Goal: Task Accomplishment & Management: Use online tool/utility

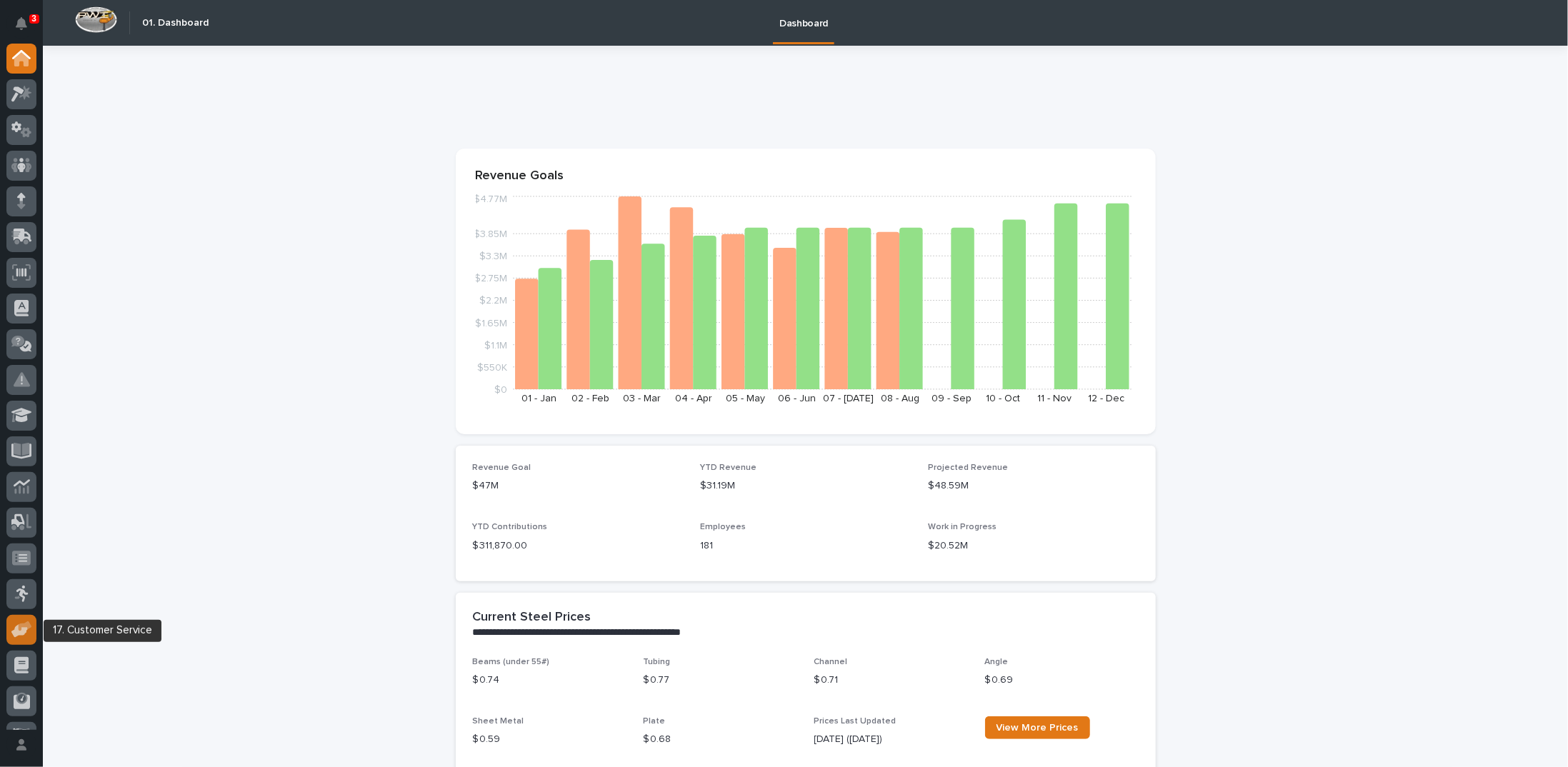
click at [20, 630] on icon at bounding box center [25, 626] width 13 height 10
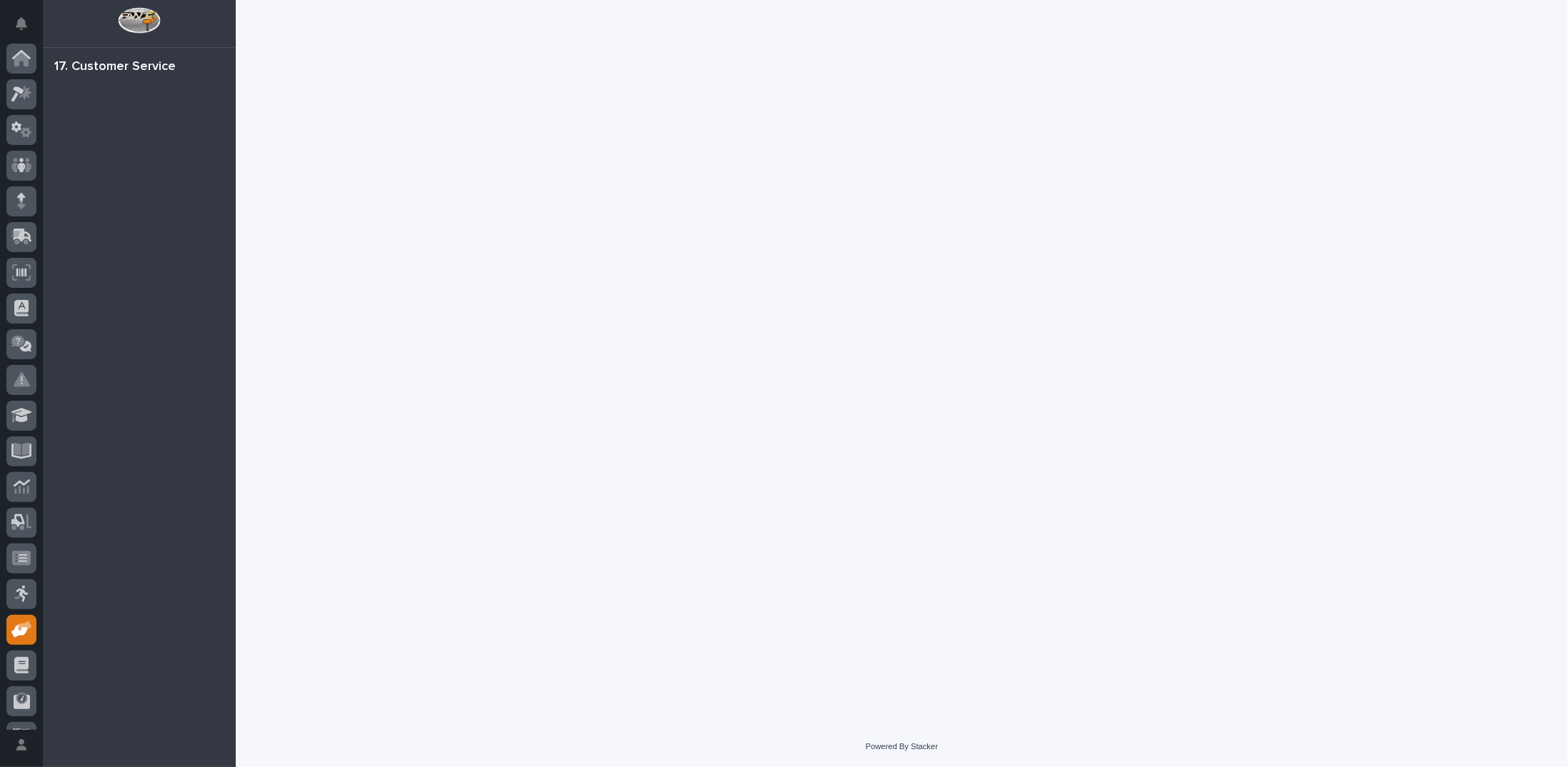
scroll to position [63, 0]
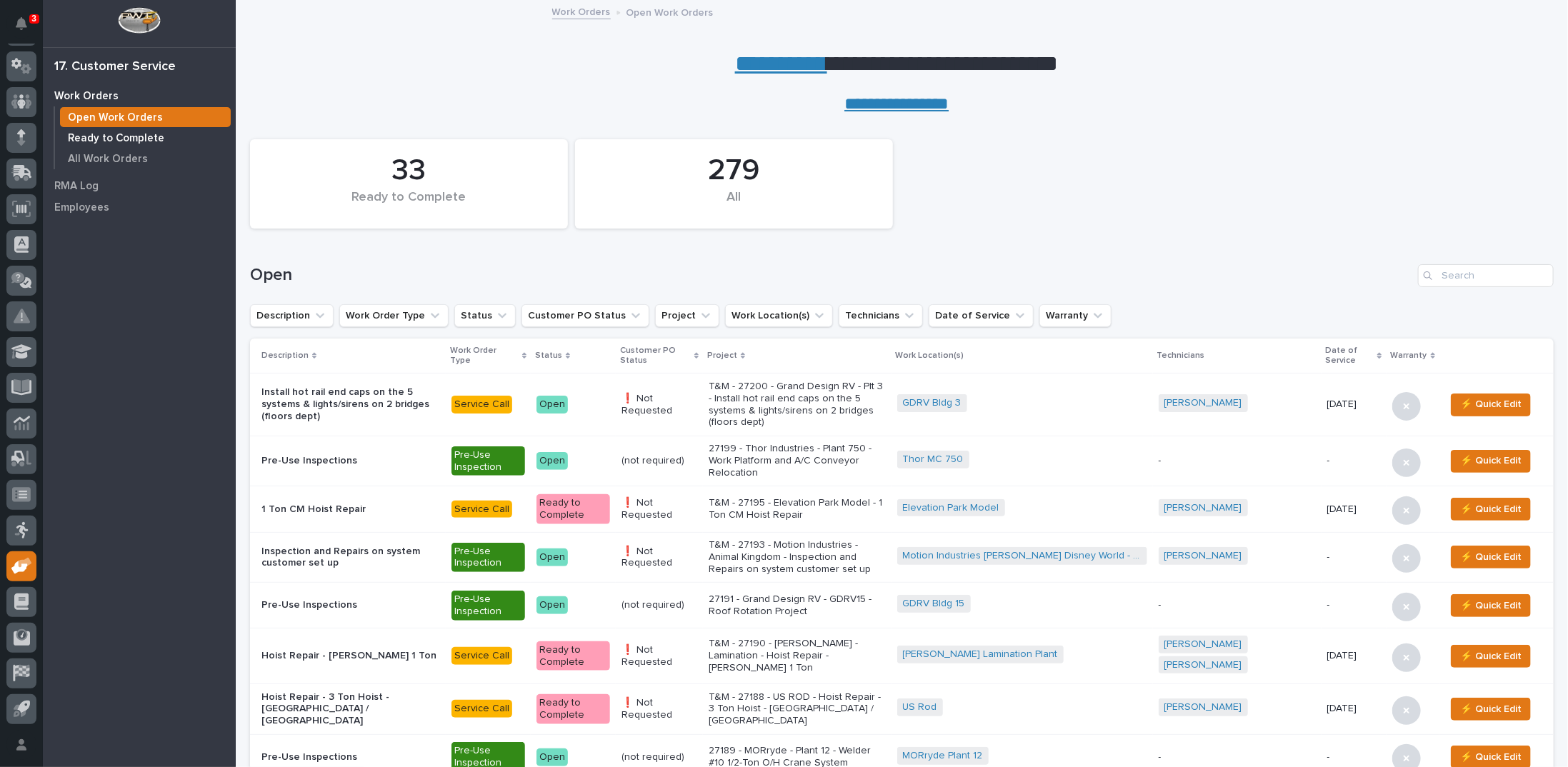
click at [130, 137] on p "Ready to Complete" at bounding box center [116, 138] width 96 height 12
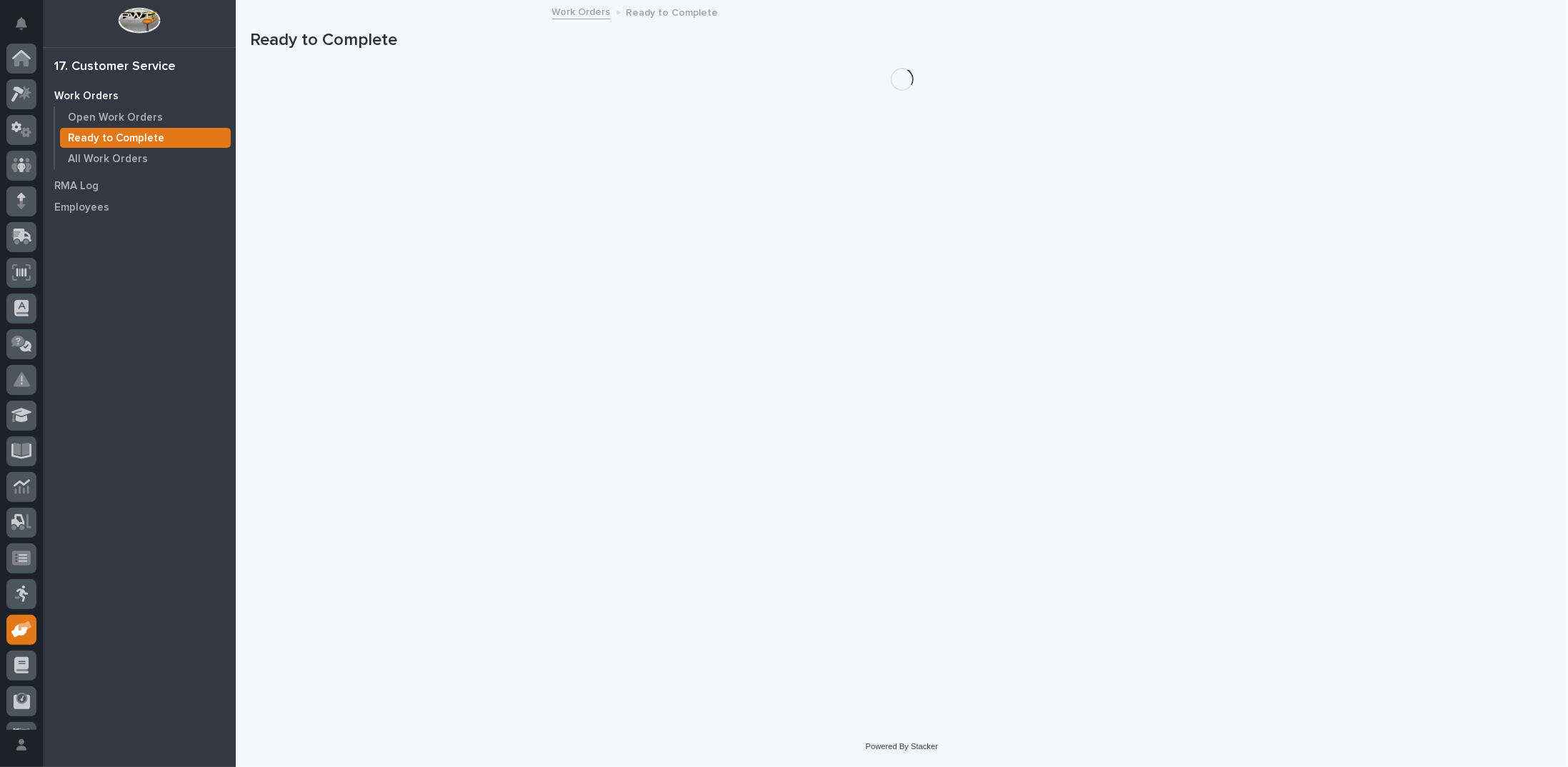
scroll to position [63, 0]
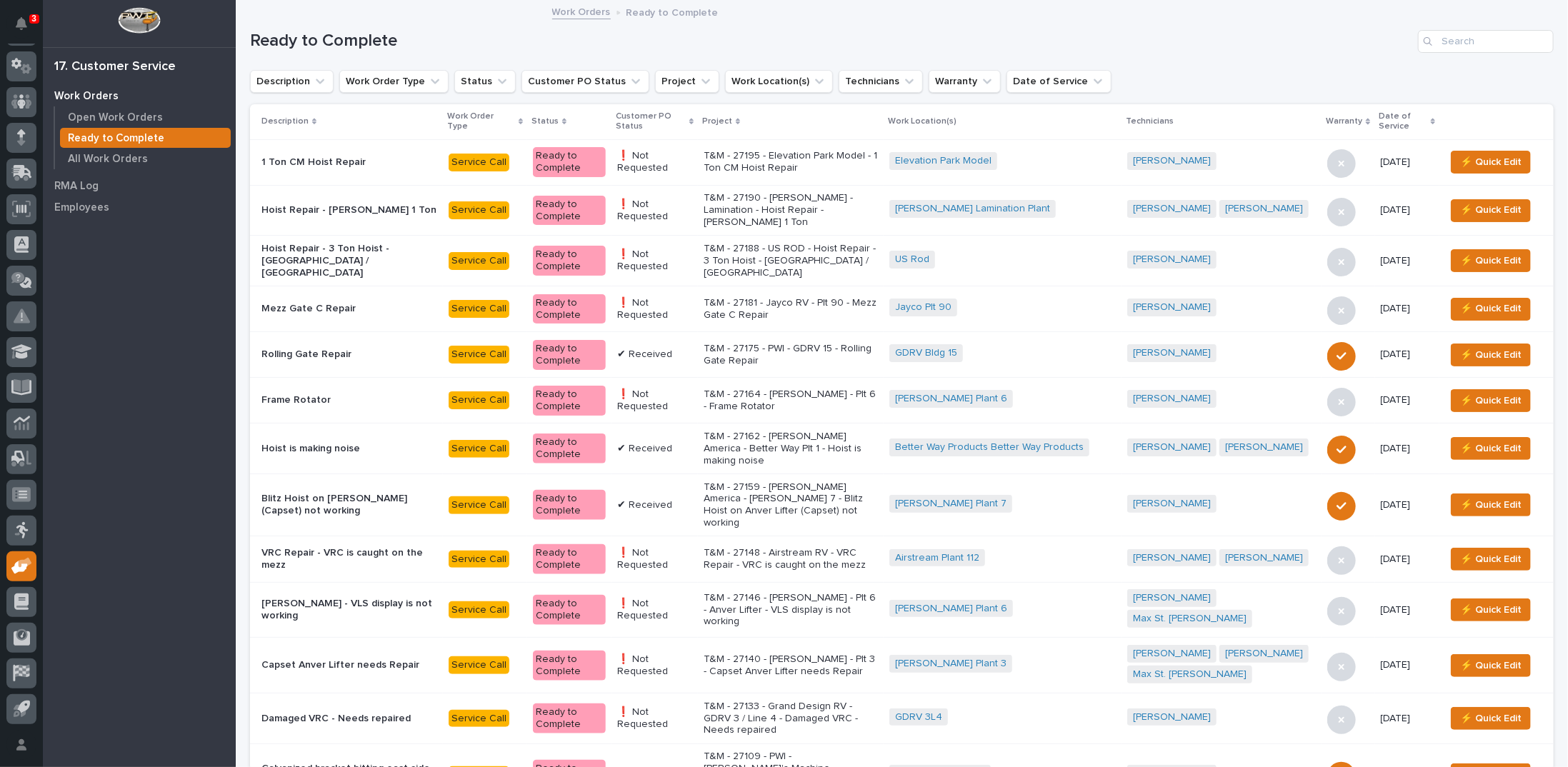
click at [693, 118] on icon at bounding box center [691, 121] width 4 height 7
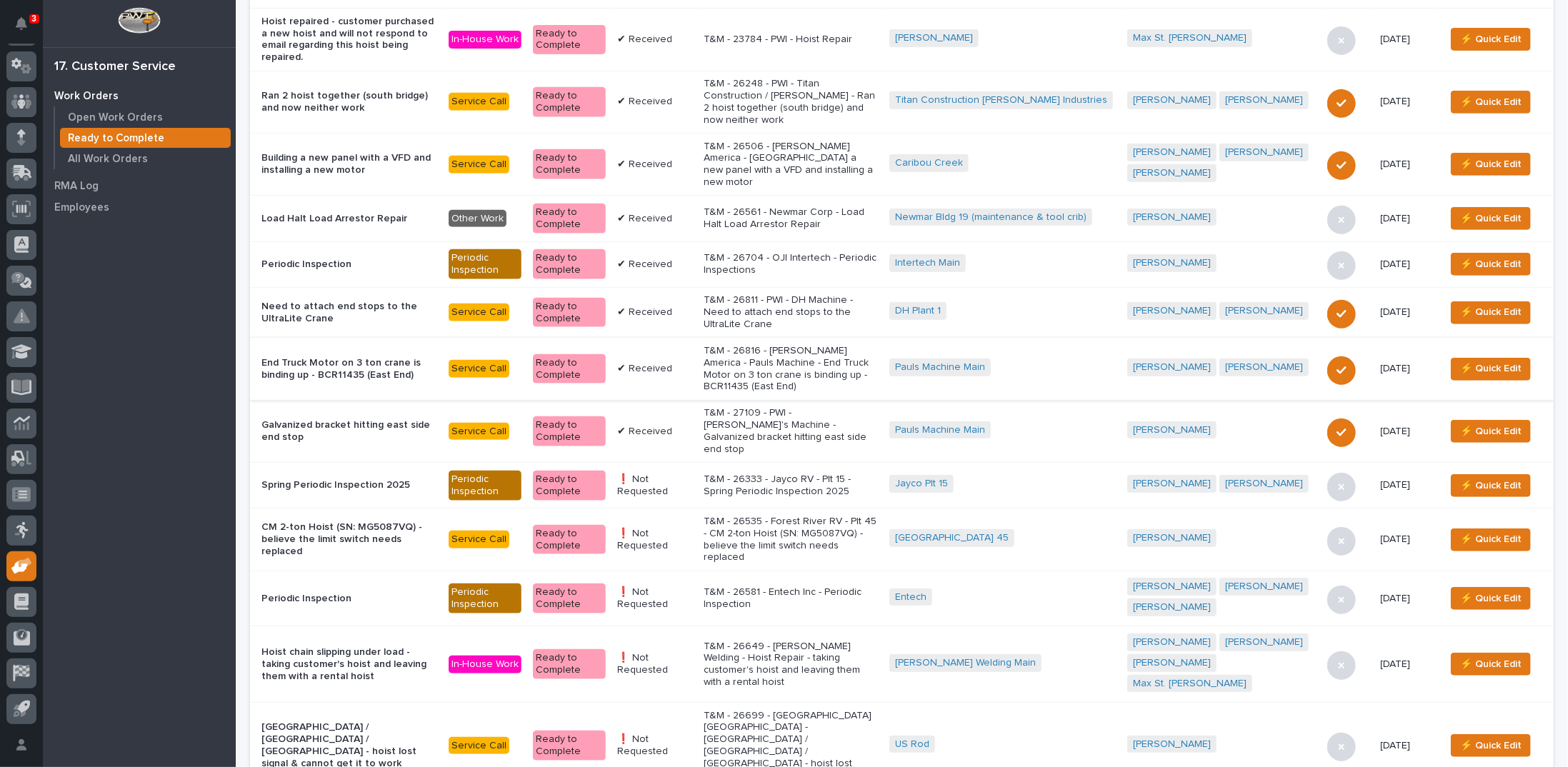
scroll to position [428, 0]
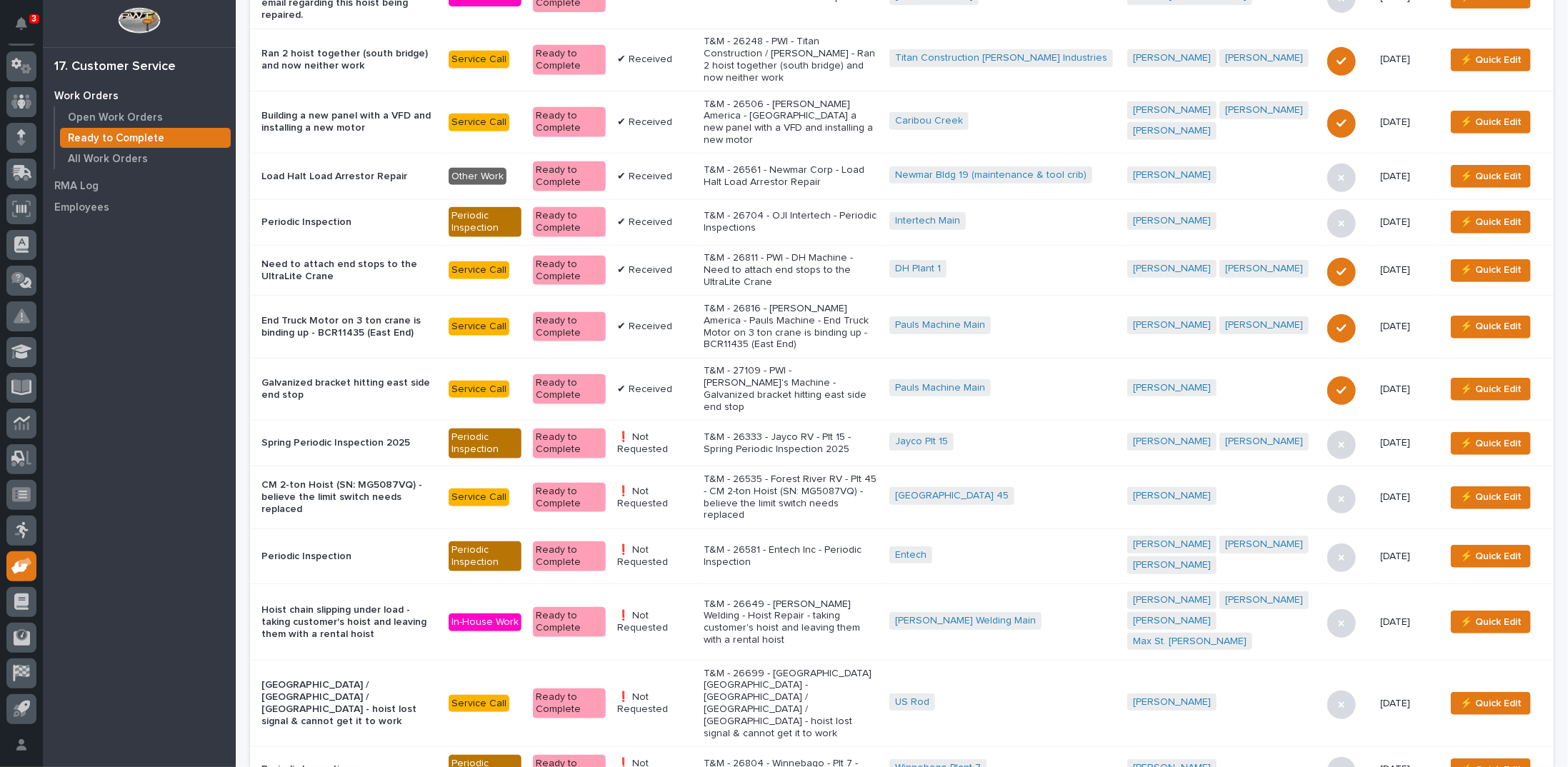
click at [746, 431] on p "T&M - 26333 - Jayco RV - Plt 15 - Spring Periodic Inspection 2025" at bounding box center [791, 443] width 175 height 24
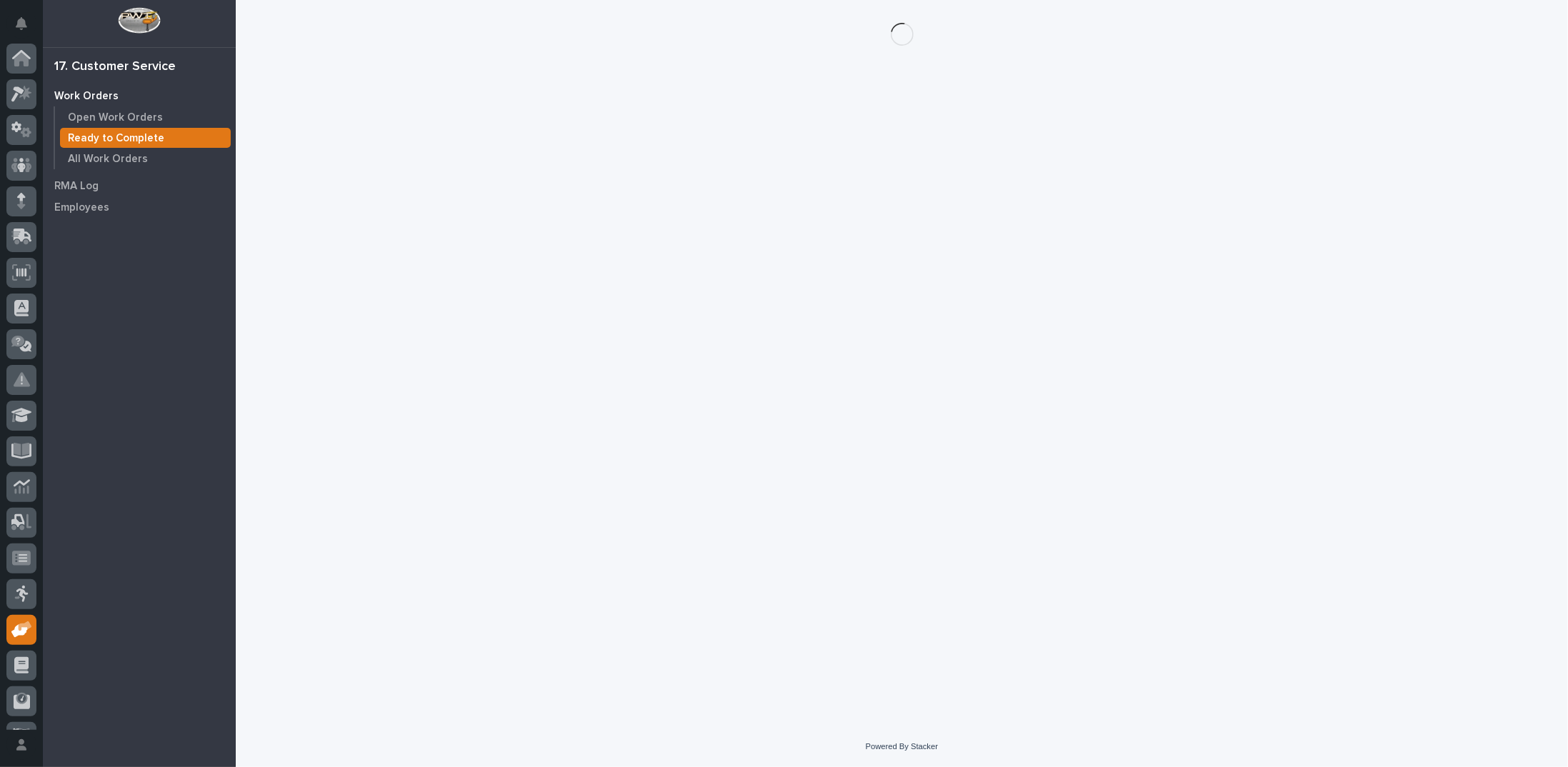
scroll to position [63, 0]
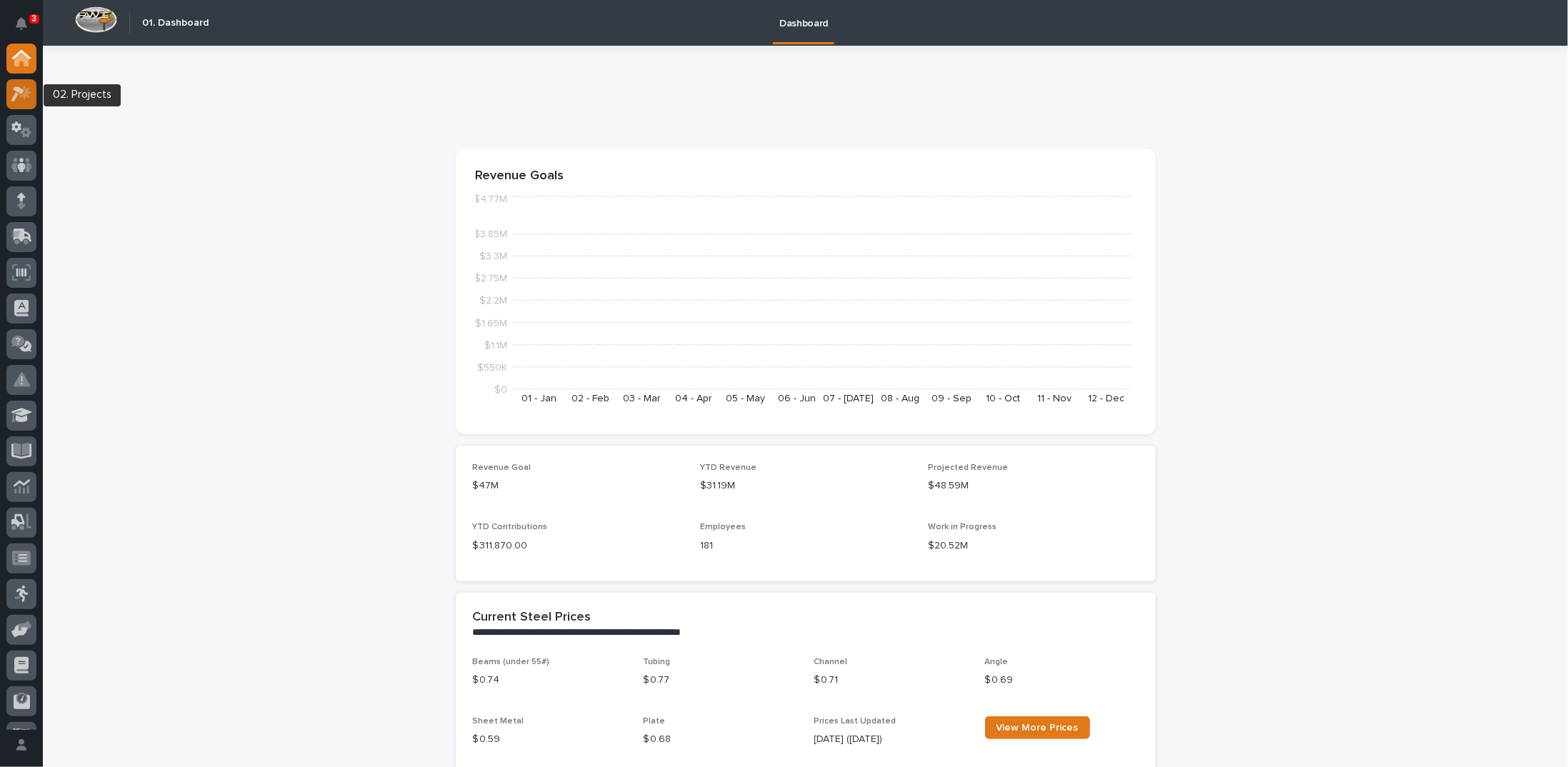
click at [24, 89] on icon at bounding box center [22, 93] width 21 height 16
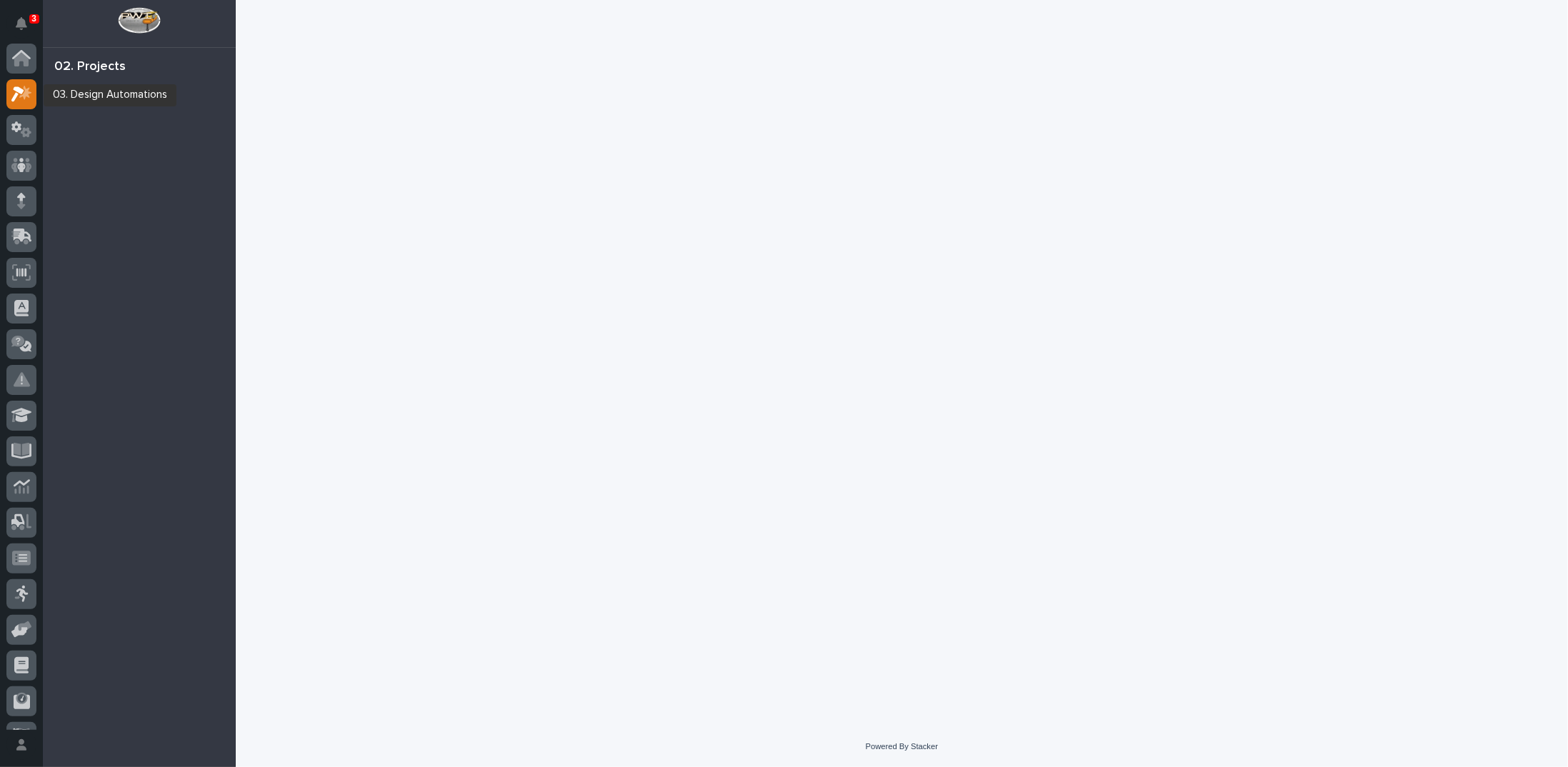
scroll to position [36, 0]
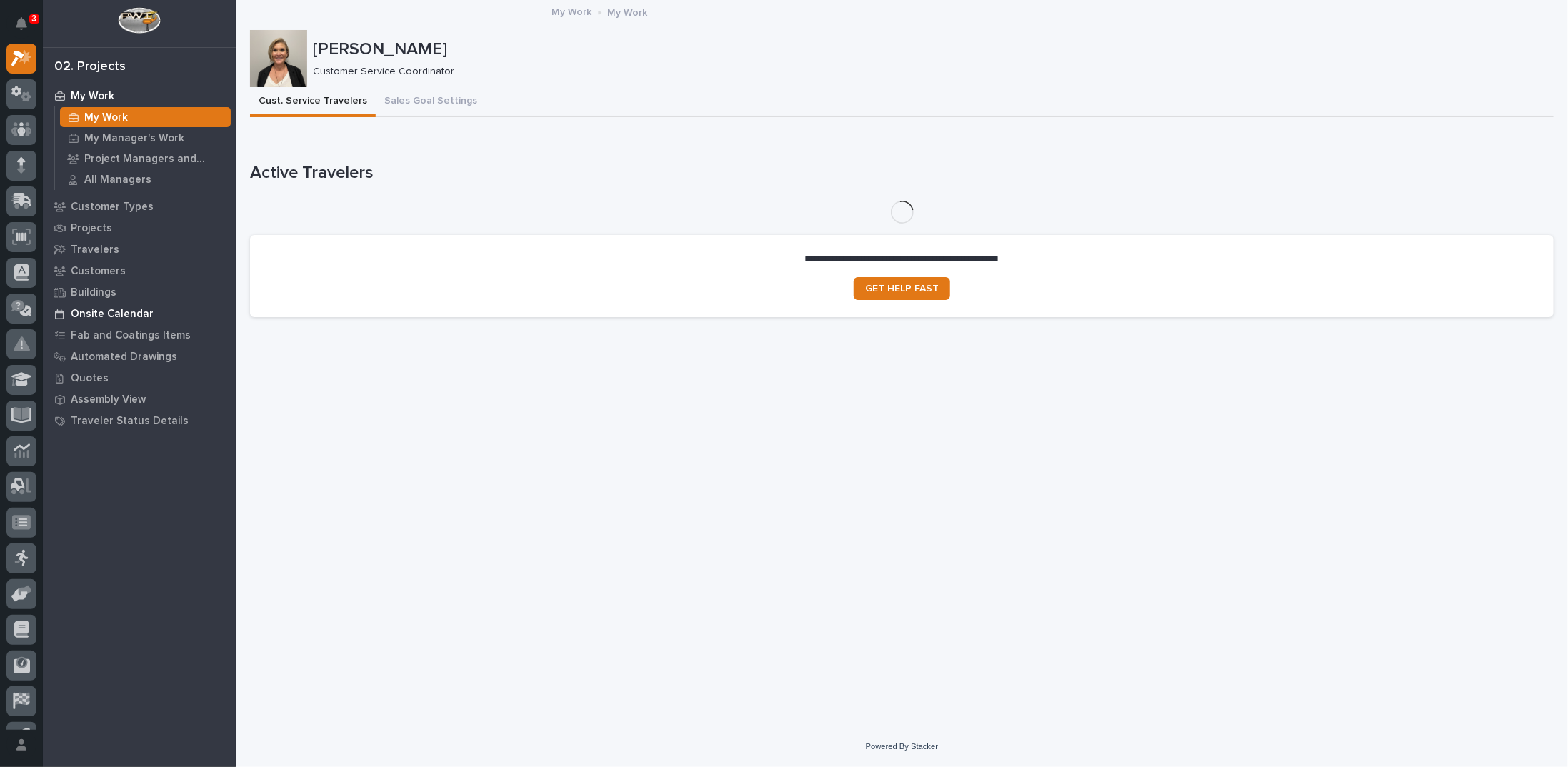
click at [142, 315] on p "Onsite Calendar" at bounding box center [112, 314] width 83 height 12
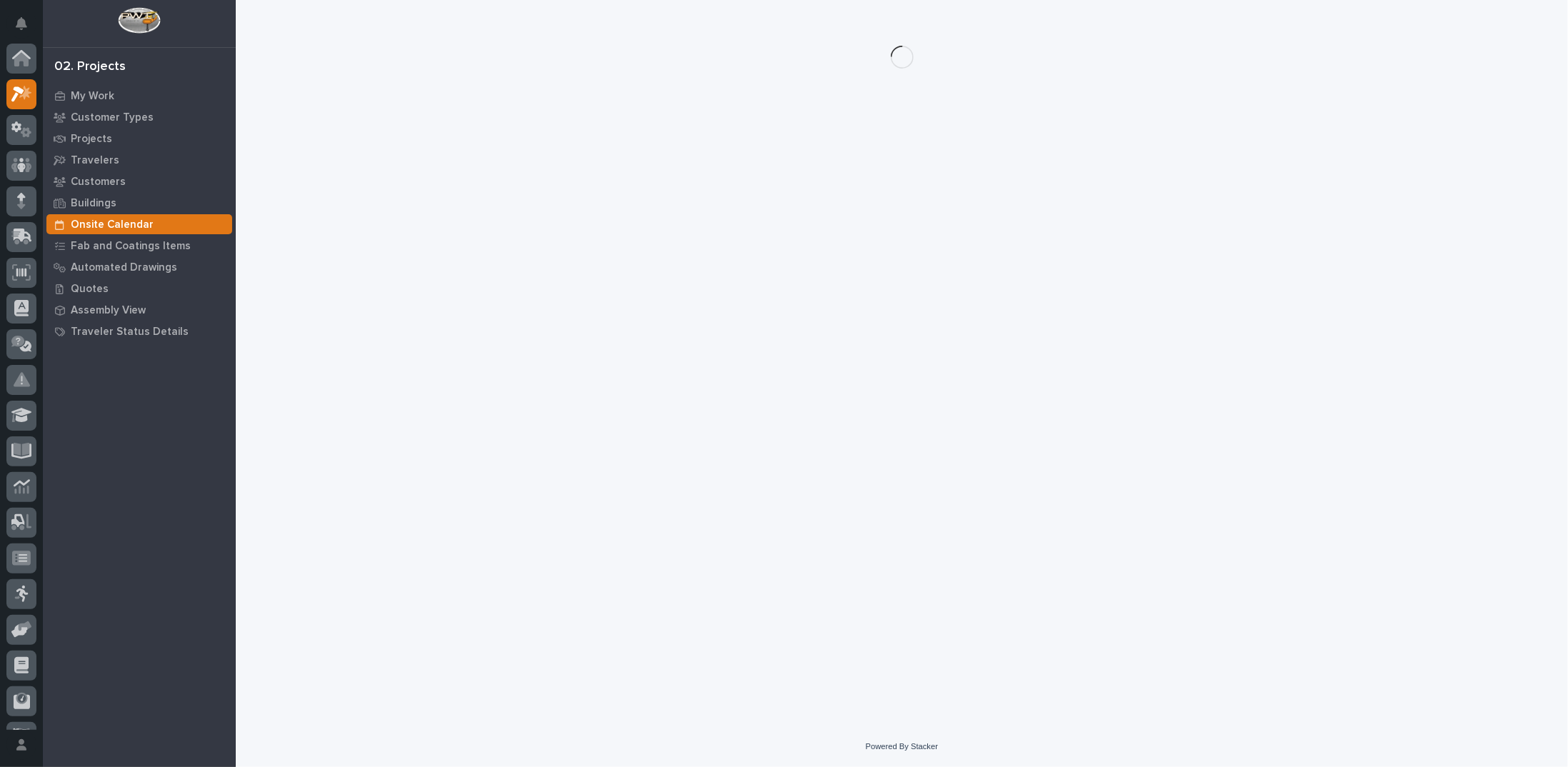
scroll to position [36, 0]
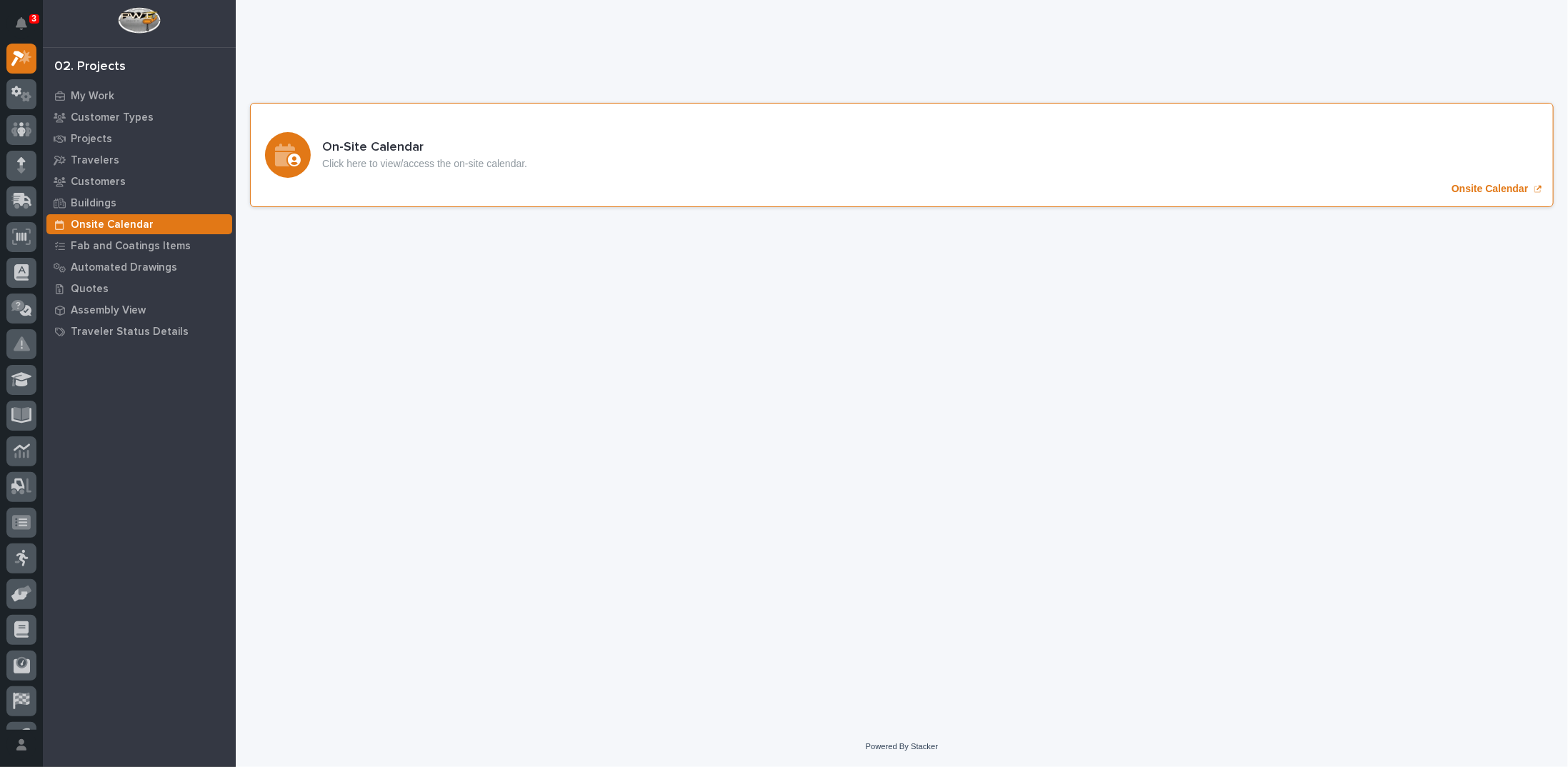
click at [1514, 188] on p "Onsite Calendar" at bounding box center [1490, 188] width 77 height 12
